Goal: Register for event/course

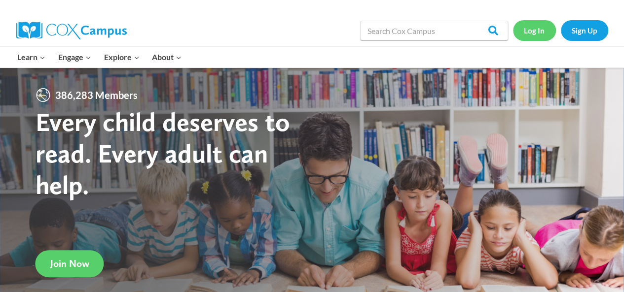
click at [526, 33] on link "Log In" at bounding box center [534, 30] width 43 height 20
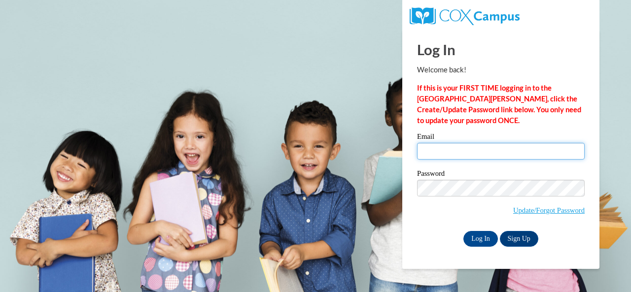
click at [497, 153] on input "Email" at bounding box center [501, 151] width 168 height 17
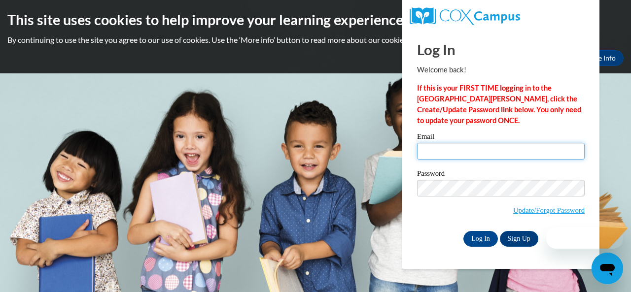
type input "e049532@muscogee.k12.ga.us"
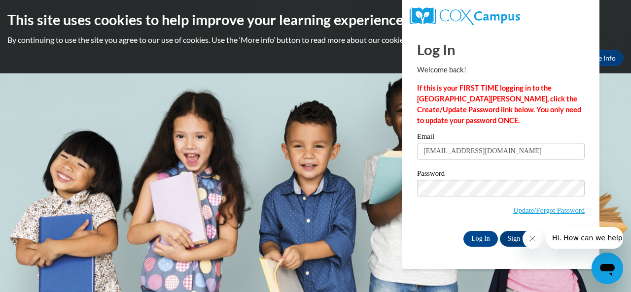
drag, startPoint x: 497, startPoint y: 153, endPoint x: 481, endPoint y: 171, distance: 24.4
click at [481, 171] on label "Password" at bounding box center [501, 175] width 168 height 10
click at [477, 231] on input "Log In" at bounding box center [480, 239] width 35 height 16
click at [482, 236] on input "Log In" at bounding box center [480, 239] width 35 height 16
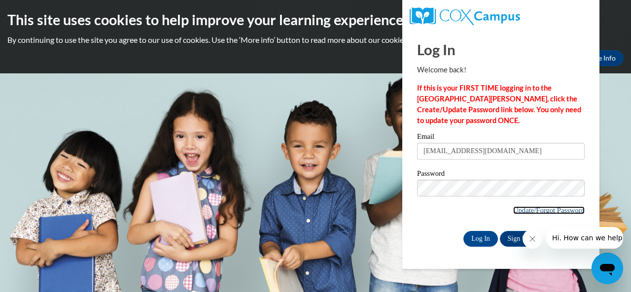
click at [522, 210] on link "Update/Forgot Password" at bounding box center [548, 211] width 71 height 8
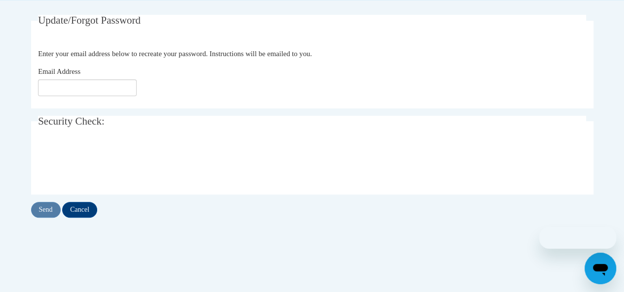
scroll to position [193, 0]
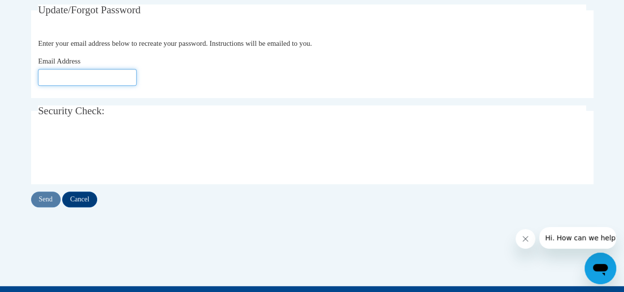
click at [71, 80] on input "Email Address" at bounding box center [87, 77] width 99 height 17
type input "[EMAIL_ADDRESS][DOMAIN_NAME]"
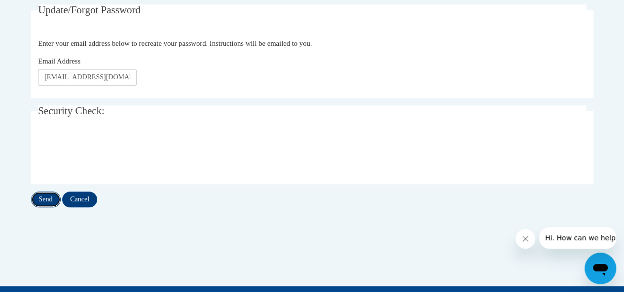
click at [55, 203] on input "Send" at bounding box center [46, 200] width 30 height 16
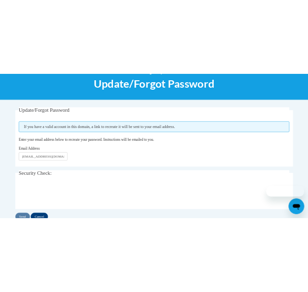
scroll to position [189, 0]
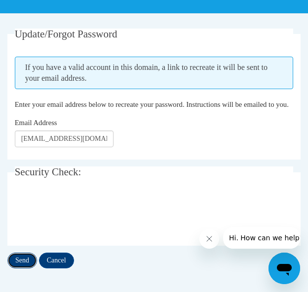
click at [22, 269] on input "Send" at bounding box center [22, 261] width 30 height 16
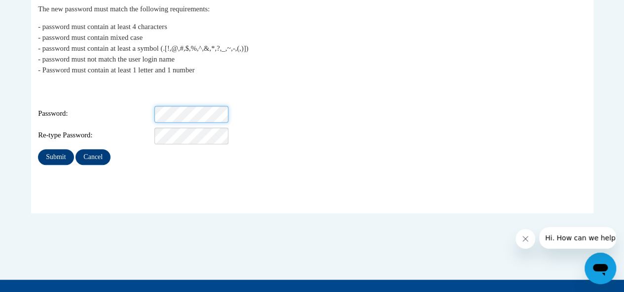
scroll to position [201, 0]
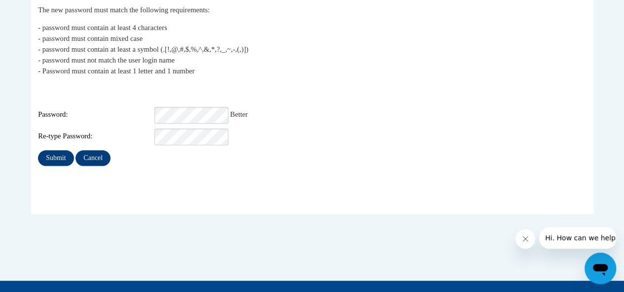
click at [129, 153] on div "Submit Cancel" at bounding box center [312, 158] width 548 height 16
click at [67, 150] on input "Submit" at bounding box center [55, 158] width 35 height 16
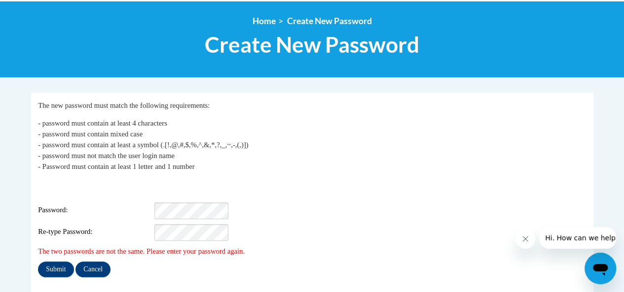
scroll to position [99, 0]
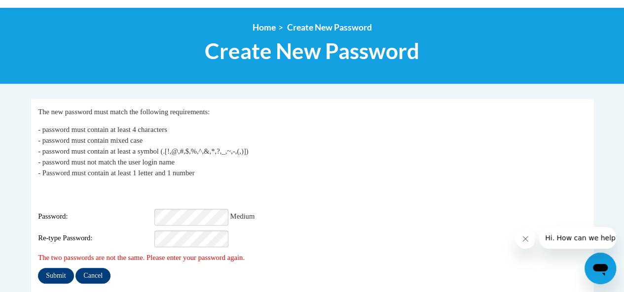
click at [117, 219] on div "Login: e049532@muscogee.k12.ga.us Password: Medium Re-type Password:" at bounding box center [312, 217] width 548 height 62
click at [61, 273] on input "Submit" at bounding box center [55, 276] width 35 height 16
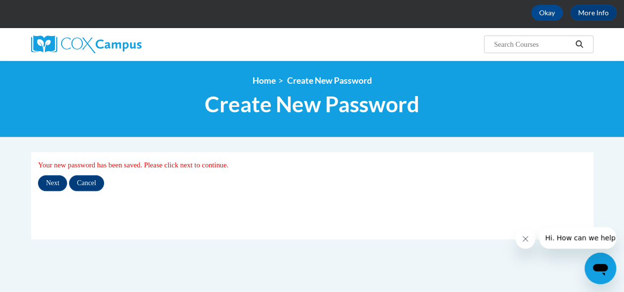
scroll to position [42, 0]
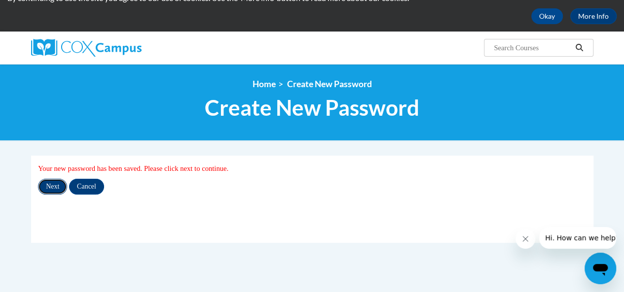
click at [52, 184] on input "Next" at bounding box center [52, 187] width 29 height 16
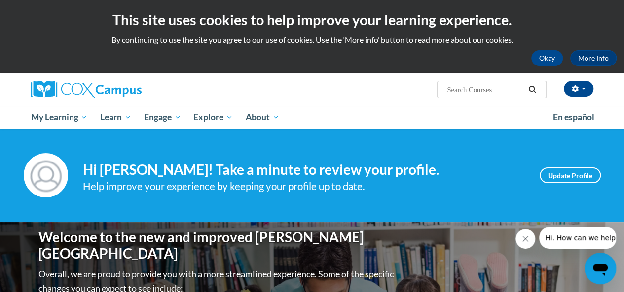
click at [493, 83] on span "Search Search..." at bounding box center [491, 90] width 109 height 18
click at [514, 100] on div "Ryan Wood (America/New_York UTC-04:00) My Profile Inbox My Transcripts Log Out …" at bounding box center [312, 89] width 577 height 33
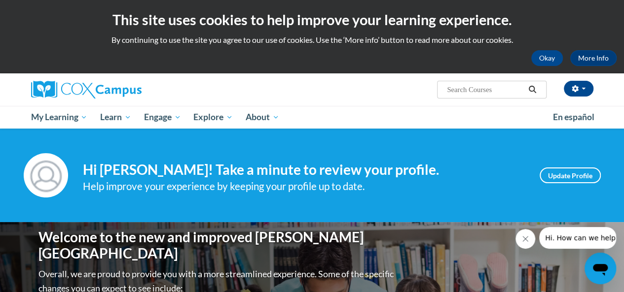
click at [507, 95] on input "Search..." at bounding box center [485, 90] width 79 height 12
type input "oral"
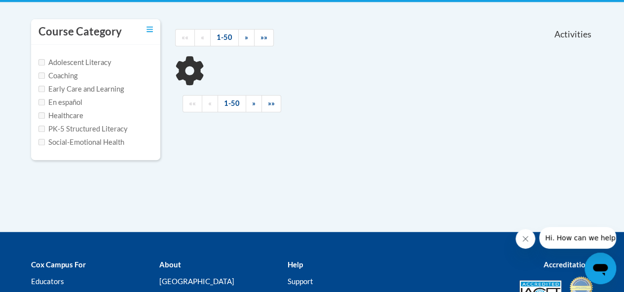
scroll to position [203, 0]
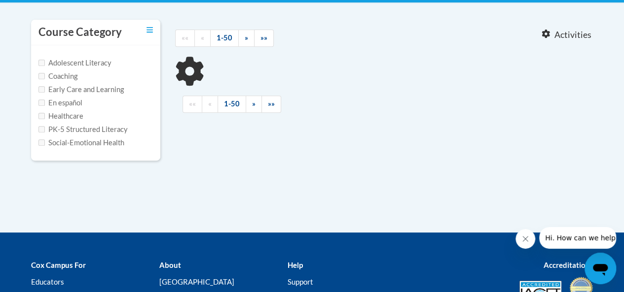
type input "oral"
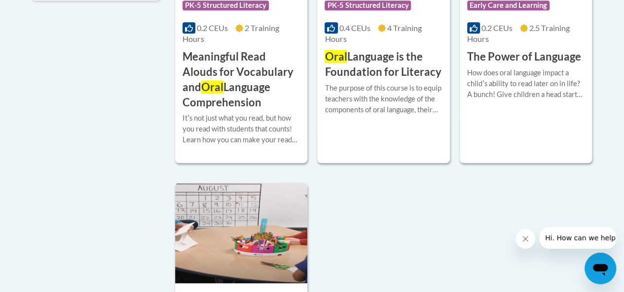
scroll to position [247, 0]
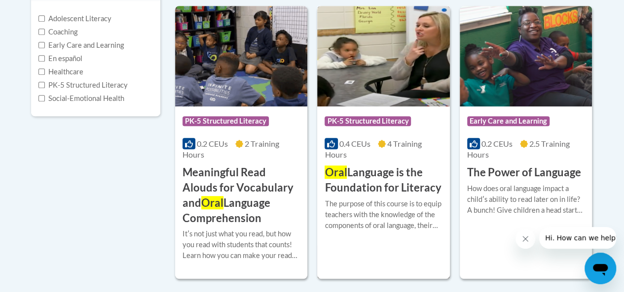
click at [394, 176] on h3 "Oral Language is the Foundation for Literacy" at bounding box center [382, 180] width 117 height 31
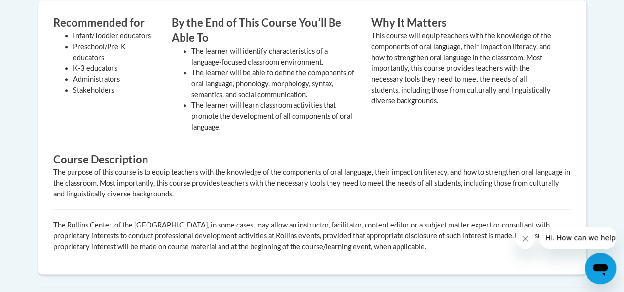
scroll to position [451, 0]
drag, startPoint x: 323, startPoint y: 131, endPoint x: 250, endPoint y: 140, distance: 74.0
click at [250, 140] on div "Recommended for Infant/Toddler educators Preschool/Pre-K educators K-3 educator…" at bounding box center [305, 80] width 518 height 129
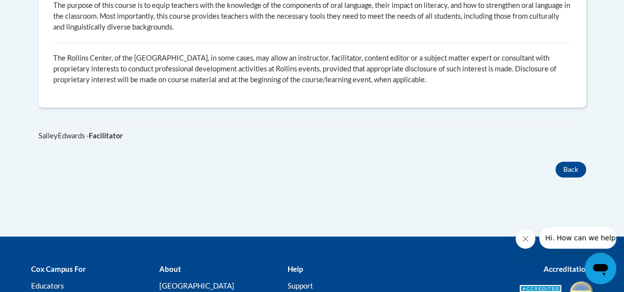
scroll to position [618, 0]
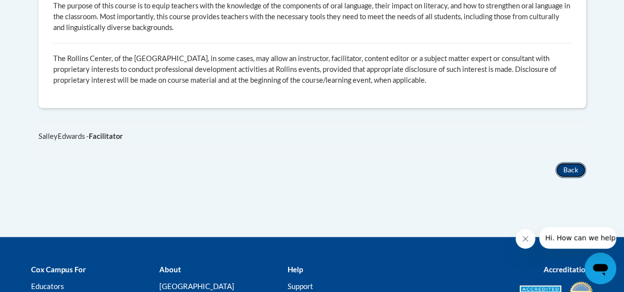
click at [571, 167] on button "Back" at bounding box center [570, 170] width 31 height 16
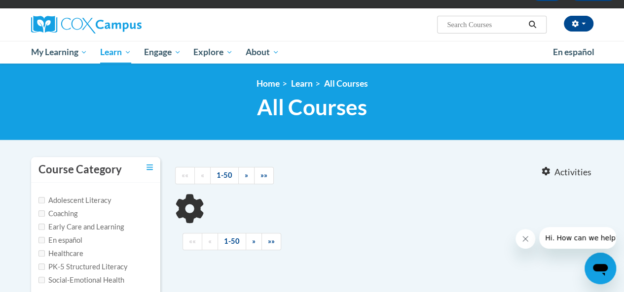
type input "oral"
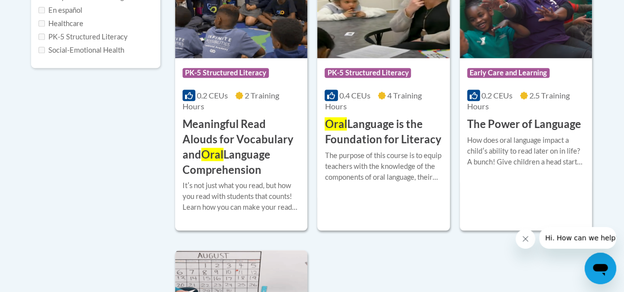
scroll to position [295, 0]
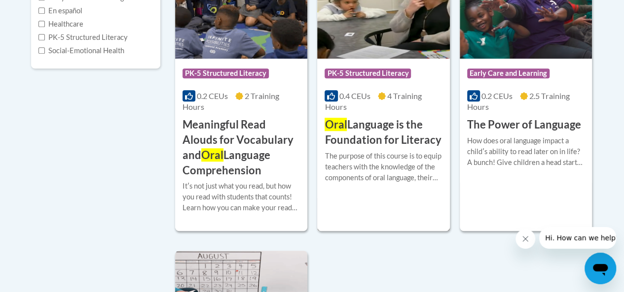
click at [374, 126] on h3 "Oral Language is the Foundation for Literacy" at bounding box center [382, 132] width 117 height 31
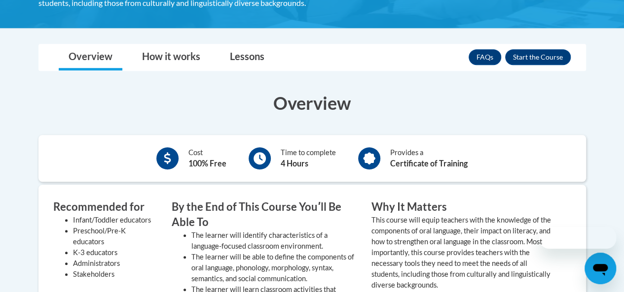
scroll to position [276, 0]
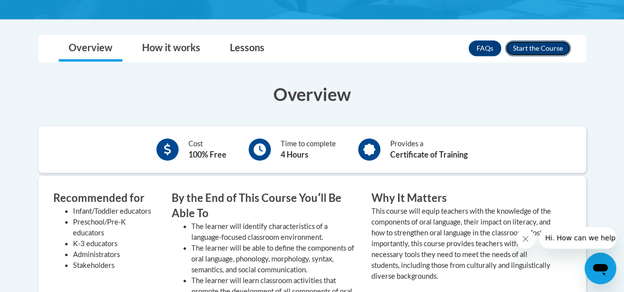
click at [544, 47] on button "Enroll" at bounding box center [538, 48] width 66 height 16
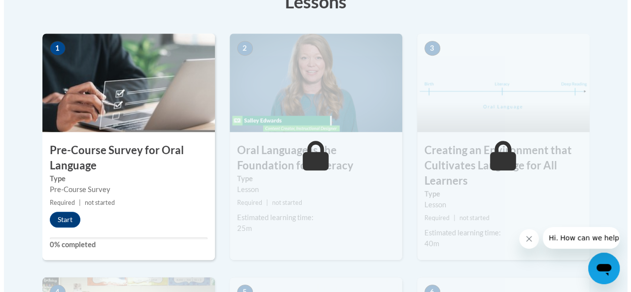
scroll to position [292, 0]
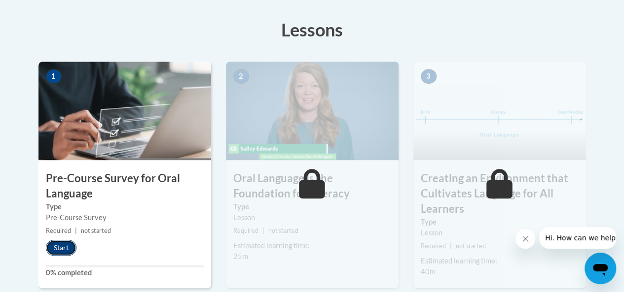
click at [60, 253] on button "Start" at bounding box center [61, 248] width 31 height 16
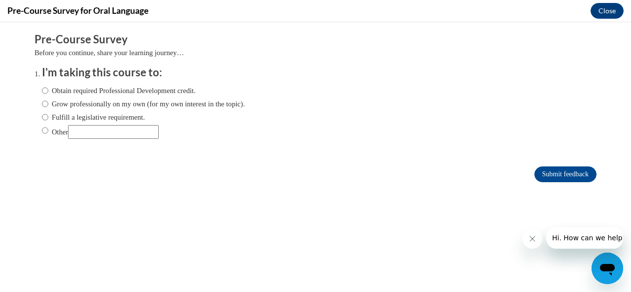
scroll to position [0, 0]
click at [132, 86] on label "Obtain required Professional Development credit." at bounding box center [119, 90] width 154 height 11
click at [48, 86] on input "Obtain required Professional Development credit." at bounding box center [45, 90] width 6 height 11
radio input "true"
click at [549, 170] on input "Submit feedback" at bounding box center [565, 175] width 62 height 16
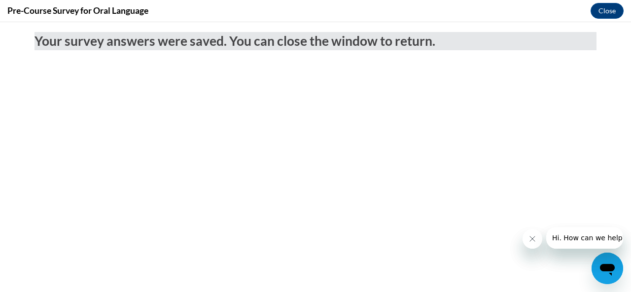
click at [526, 237] on button "Close message from company" at bounding box center [532, 239] width 20 height 20
click at [527, 235] on button "Close message from company" at bounding box center [532, 239] width 20 height 20
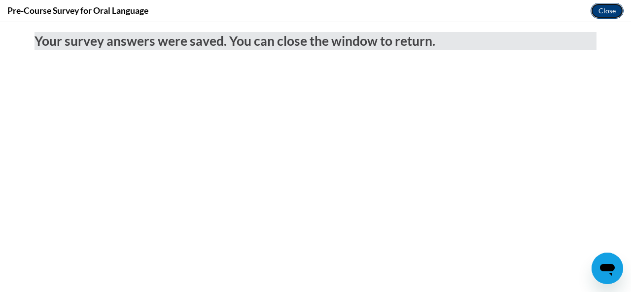
click at [613, 10] on button "Close" at bounding box center [607, 11] width 33 height 16
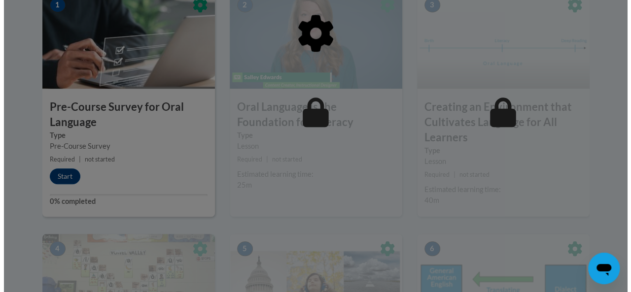
scroll to position [364, 0]
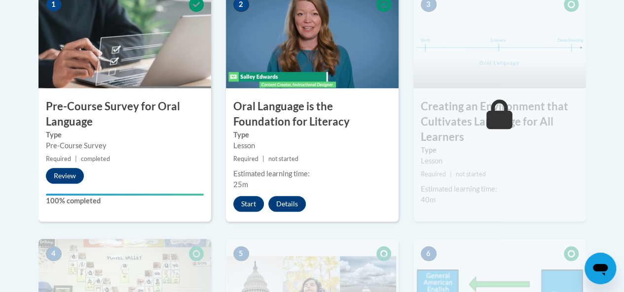
click at [264, 202] on div "Start Details Feedback" at bounding box center [272, 204] width 92 height 16
click at [253, 202] on button "Start" at bounding box center [248, 204] width 31 height 16
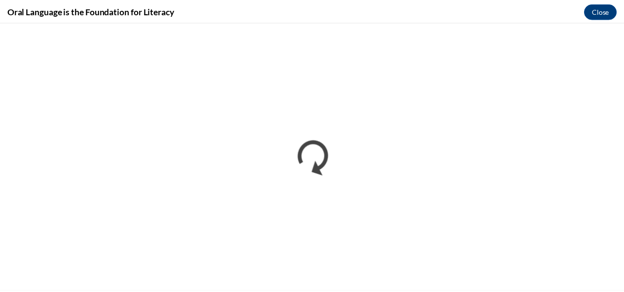
scroll to position [0, 0]
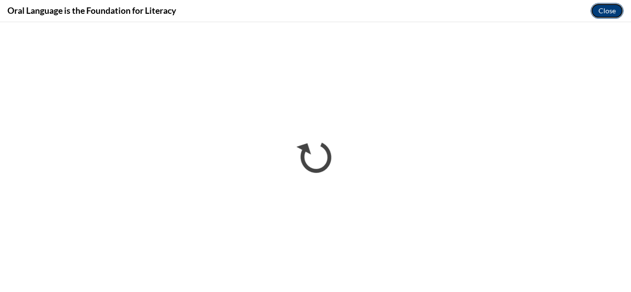
click at [613, 11] on button "Close" at bounding box center [607, 11] width 33 height 16
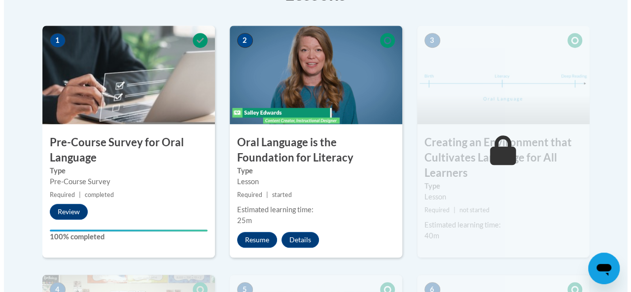
scroll to position [330, 0]
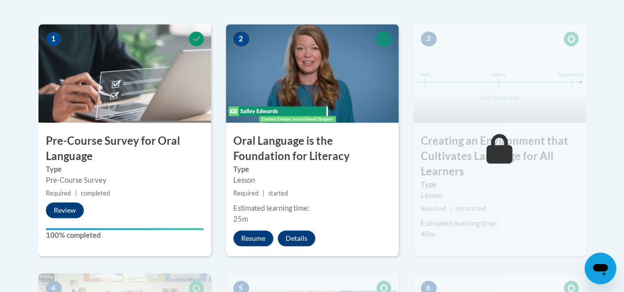
click at [344, 138] on h3 "Oral Language is the Foundation for Literacy" at bounding box center [312, 149] width 173 height 31
click at [249, 231] on button "Resume" at bounding box center [253, 239] width 40 height 16
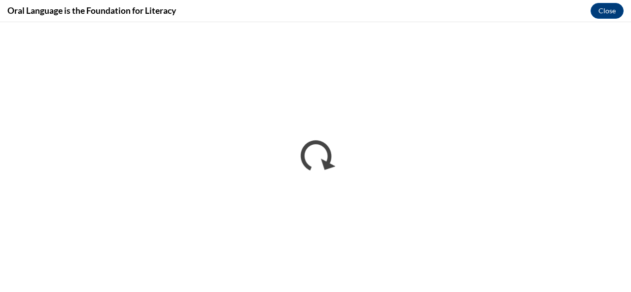
scroll to position [0, 0]
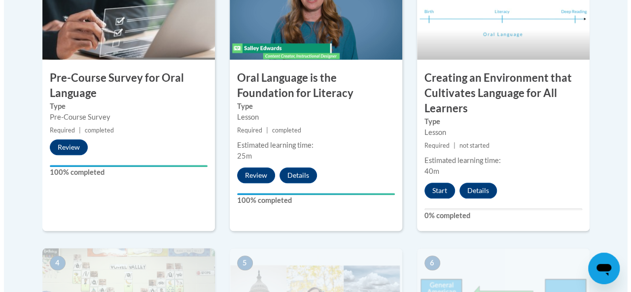
scroll to position [402, 0]
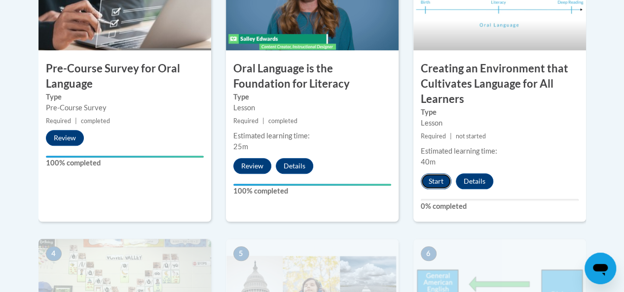
click at [434, 184] on button "Start" at bounding box center [435, 182] width 31 height 16
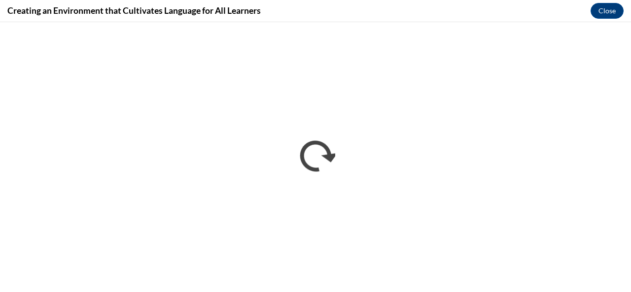
scroll to position [0, 0]
click at [81, 0] on div "Creating an Environment that Cultivates Language for All Learners Close" at bounding box center [315, 11] width 631 height 22
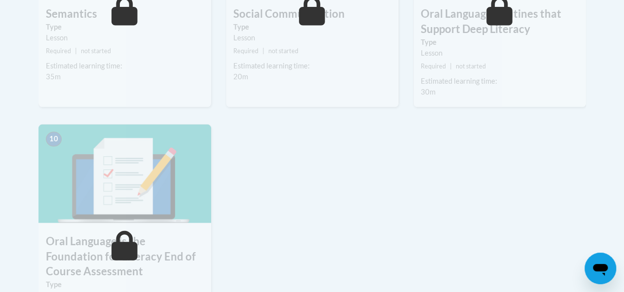
scroll to position [967, 0]
